Goal: Information Seeking & Learning: Understand process/instructions

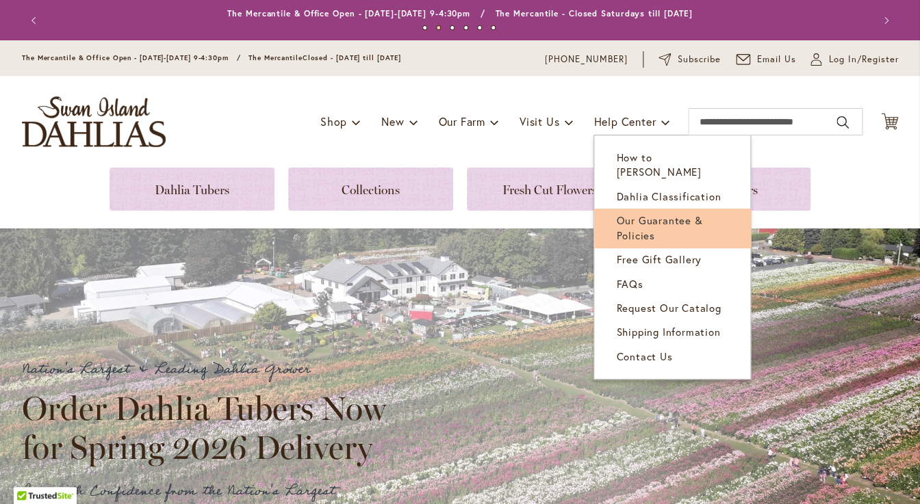
click at [653, 214] on span "Our Guarantee & Policies" at bounding box center [659, 228] width 86 height 28
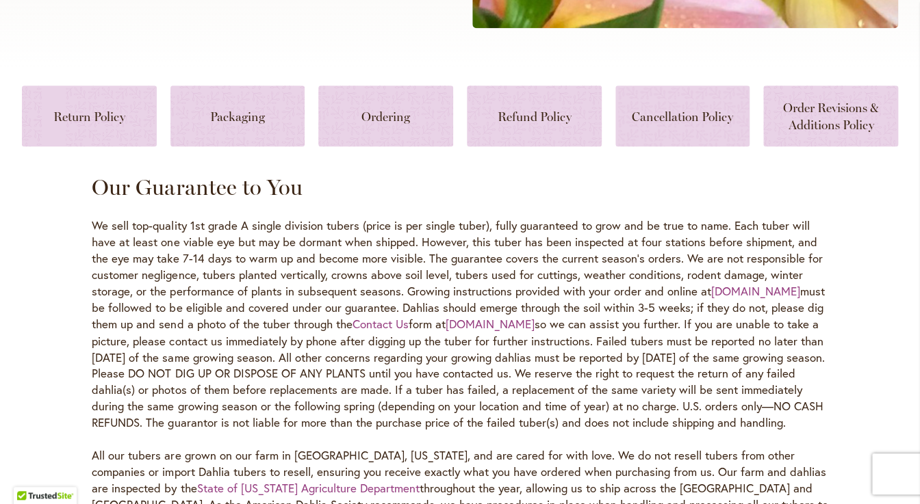
scroll to position [593, 0]
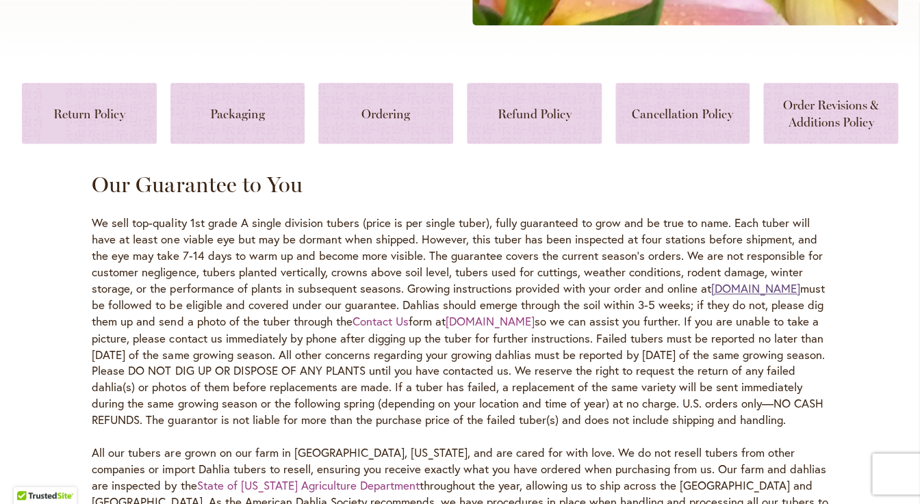
click at [742, 291] on link "dahlias.com" at bounding box center [754, 289] width 89 height 16
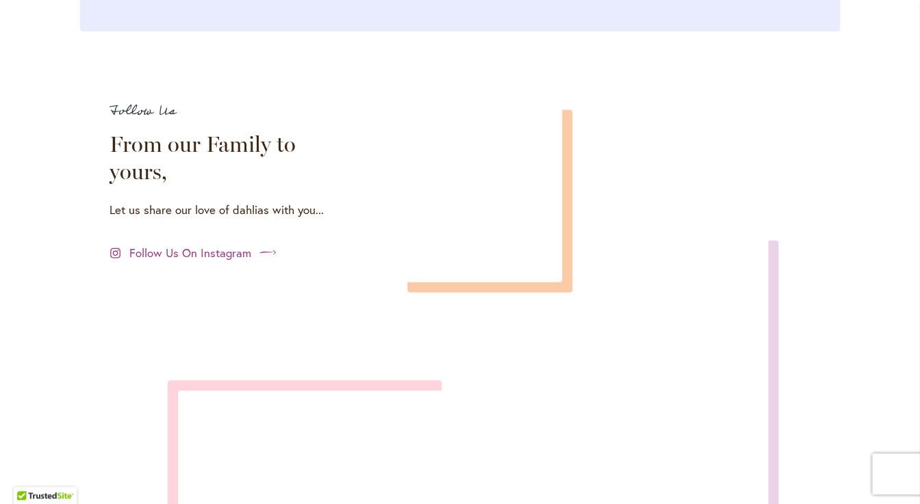
scroll to position [4651, 0]
